Goal: Information Seeking & Learning: Learn about a topic

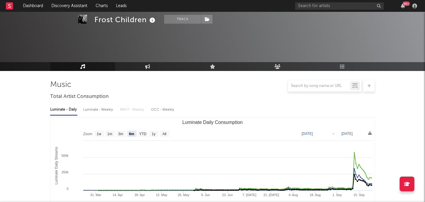
select select "6m"
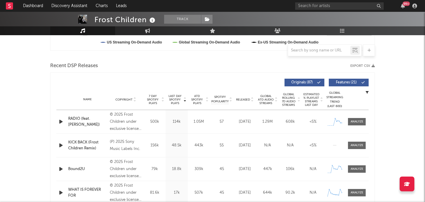
scroll to position [178, 0]
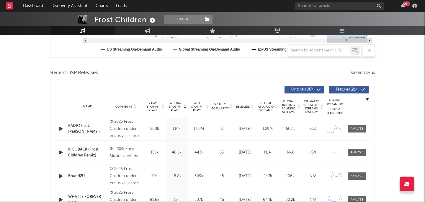
click at [8, 4] on icon at bounding box center [9, 6] width 2 height 4
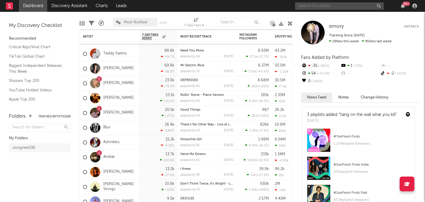
click at [319, 4] on input "text" at bounding box center [339, 5] width 89 height 7
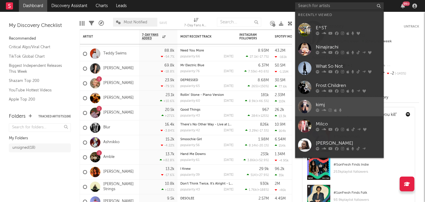
click at [319, 104] on div "kimj" at bounding box center [348, 104] width 65 height 7
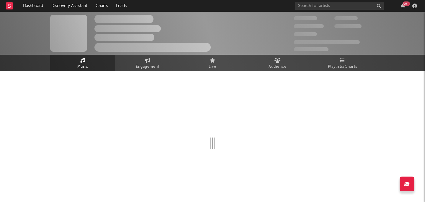
select select "1w"
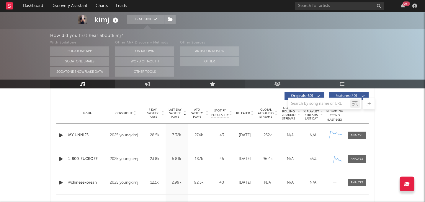
scroll to position [227, 0]
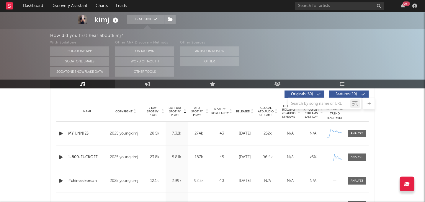
click at [196, 110] on span "ATD Spotify Plays" at bounding box center [197, 111] width 16 height 11
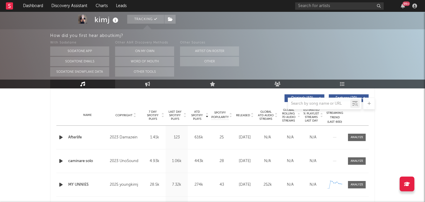
scroll to position [214, 0]
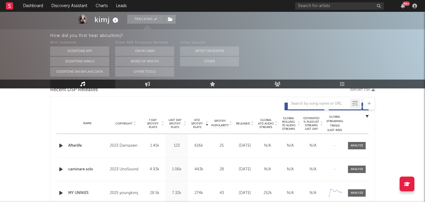
click at [245, 126] on div "Name Copyright Label Album Names Composer Names 7 Day Spotify Plays Last Day Sp…" at bounding box center [212, 123] width 313 height 21
click at [245, 124] on span "Released" at bounding box center [243, 124] width 14 height 4
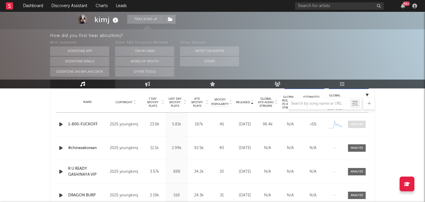
scroll to position [245, 0]
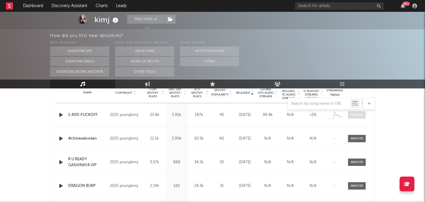
click at [355, 118] on span at bounding box center [357, 114] width 18 height 7
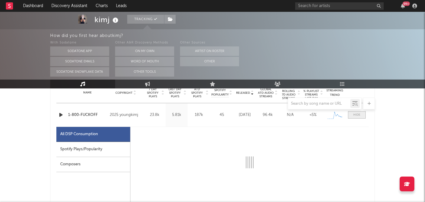
select select "1w"
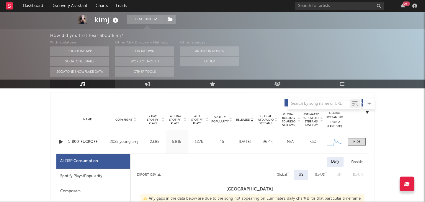
scroll to position [196, 0]
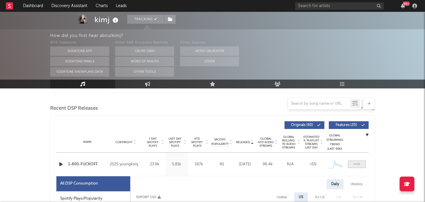
click at [353, 162] on span at bounding box center [357, 163] width 18 height 7
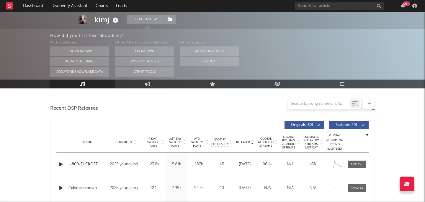
click at [244, 141] on span "Released" at bounding box center [243, 142] width 14 height 4
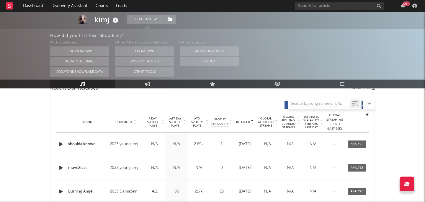
scroll to position [210, 0]
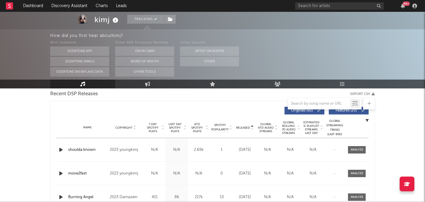
click at [243, 126] on span "Released" at bounding box center [243, 128] width 14 height 4
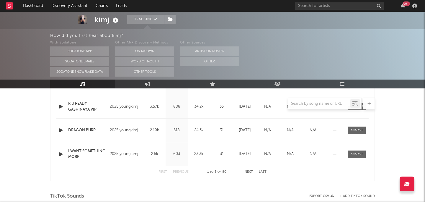
scroll to position [202, 0]
